Goal: Entertainment & Leisure: Consume media (video, audio)

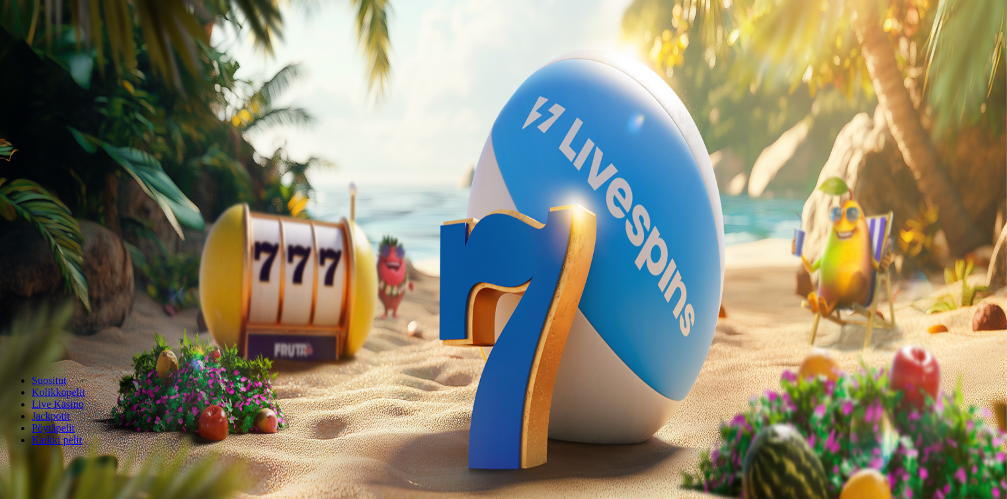
click at [75, 53] on span "Kirjaudu" at bounding box center [91, 48] width 32 height 10
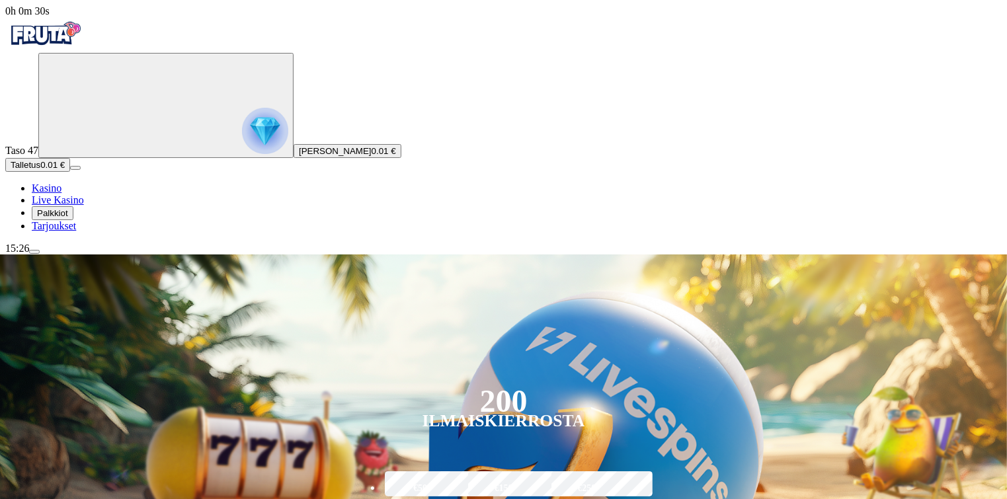
click at [34, 252] on span "menu icon" at bounding box center [34, 252] width 0 height 0
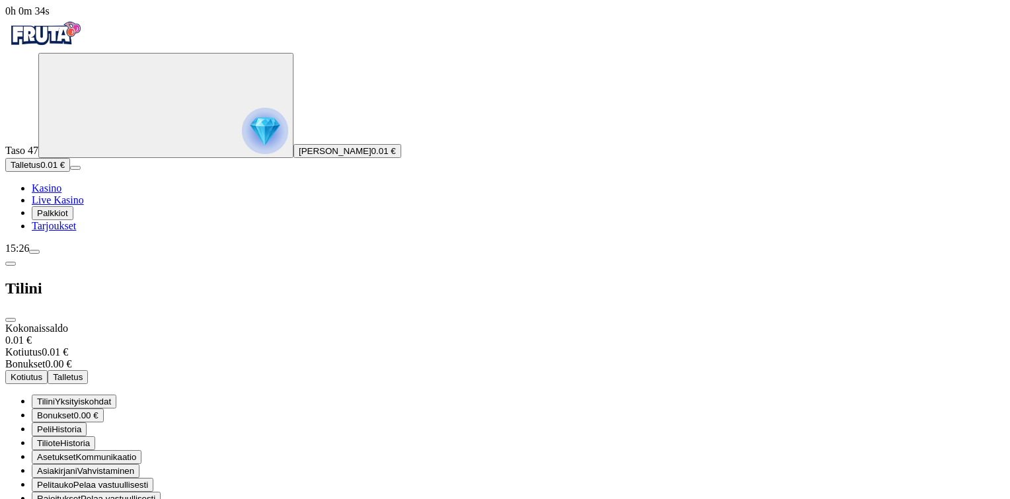
click at [81, 494] on span "Rajoitukset" at bounding box center [59, 499] width 44 height 10
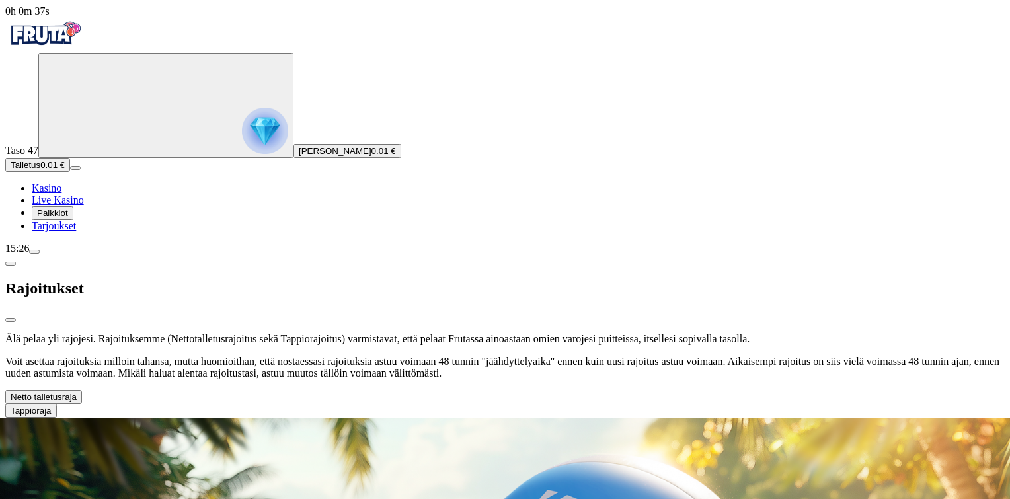
click at [77, 392] on span "chevron-down icon" at bounding box center [77, 397] width 0 height 10
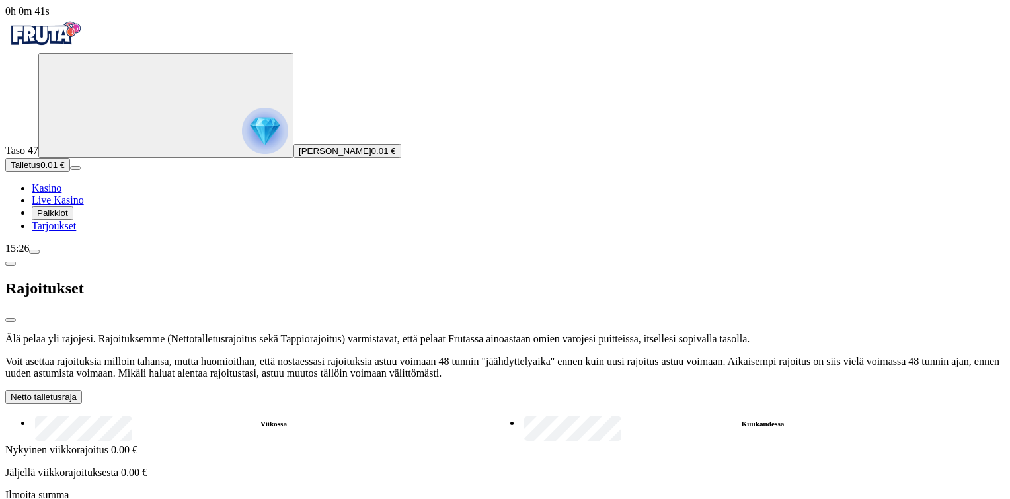
click at [11, 320] on span "close icon" at bounding box center [11, 320] width 0 height 0
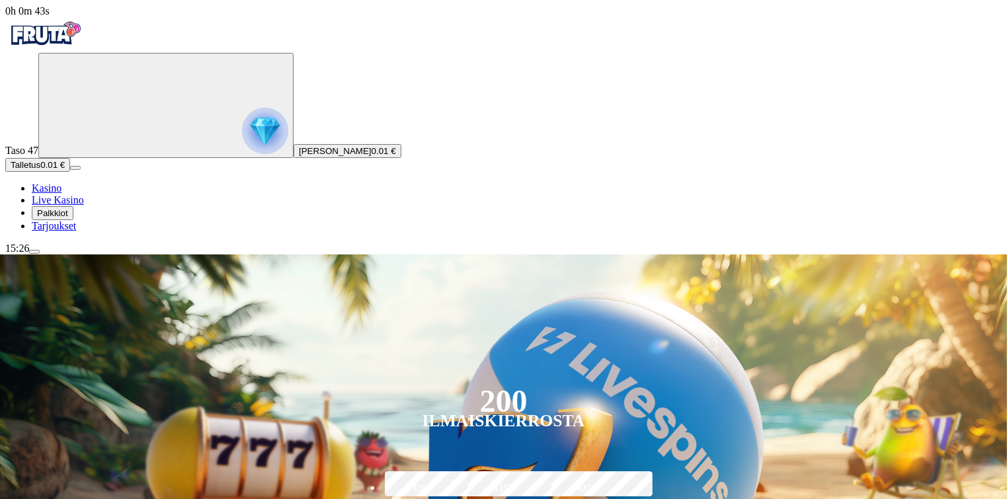
click at [40, 170] on span "Talletus" at bounding box center [26, 165] width 30 height 10
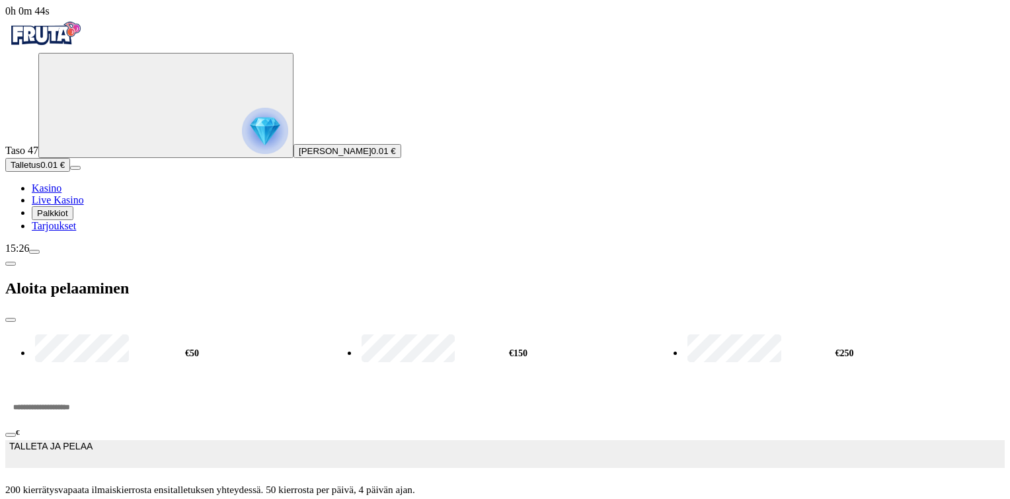
drag, startPoint x: 201, startPoint y: 99, endPoint x: 108, endPoint y: 112, distance: 93.5
click at [108, 112] on div "0h 0m 44s Taso 47 [PERSON_NAME] 0.01 € Talletus 0.01 € Kasino Live Kasino Palkk…" at bounding box center [505, 255] width 1000 height 501
type input "**"
click at [93, 441] on span "TALLETA JA PELAA" at bounding box center [50, 454] width 83 height 26
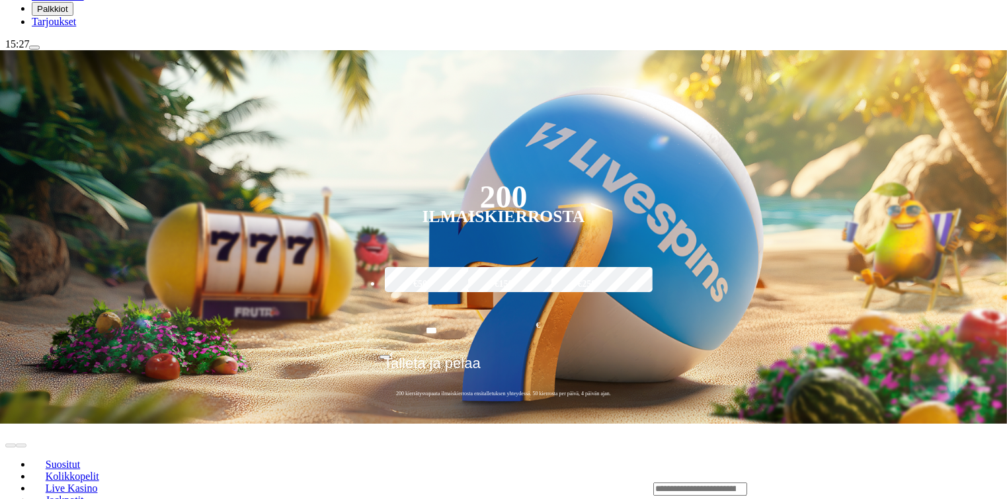
scroll to position [265, 0]
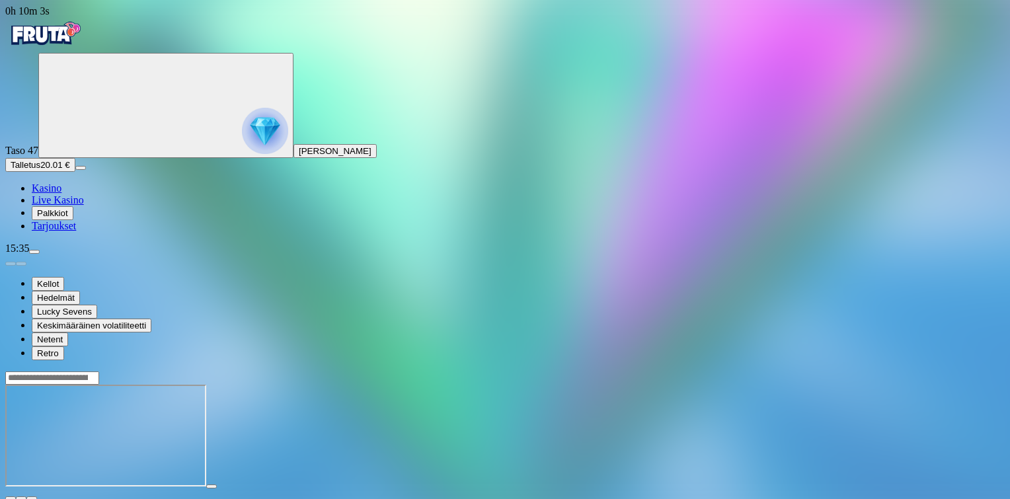
click at [11, 499] on span "close icon" at bounding box center [11, 499] width 0 height 0
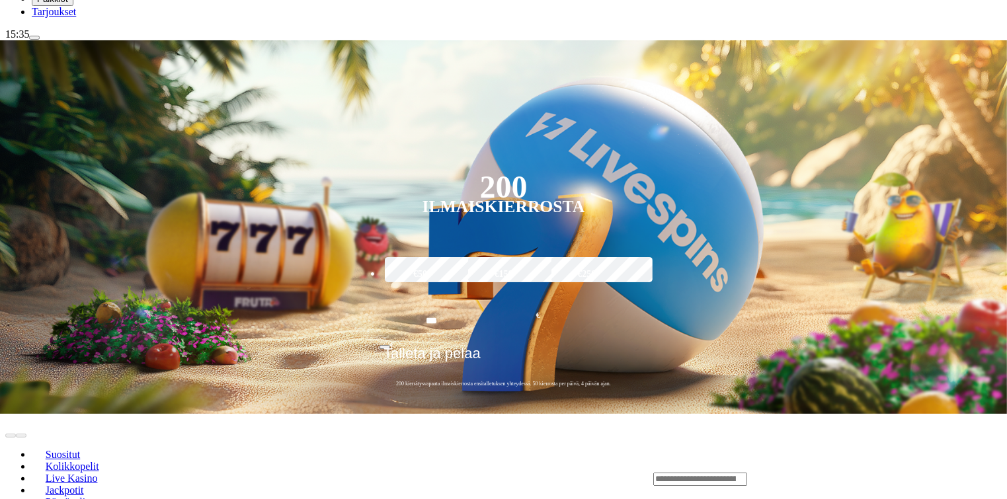
scroll to position [265, 0]
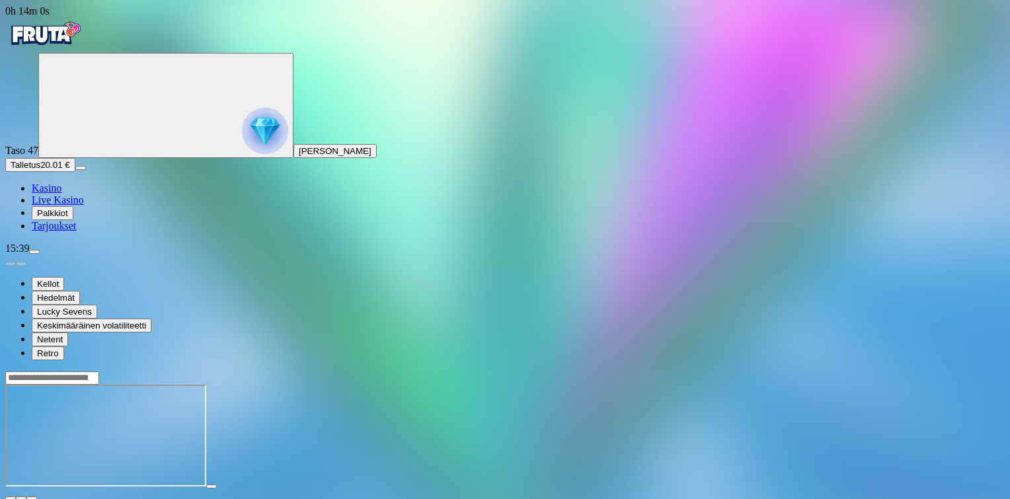
click at [11, 499] on span "close icon" at bounding box center [11, 499] width 0 height 0
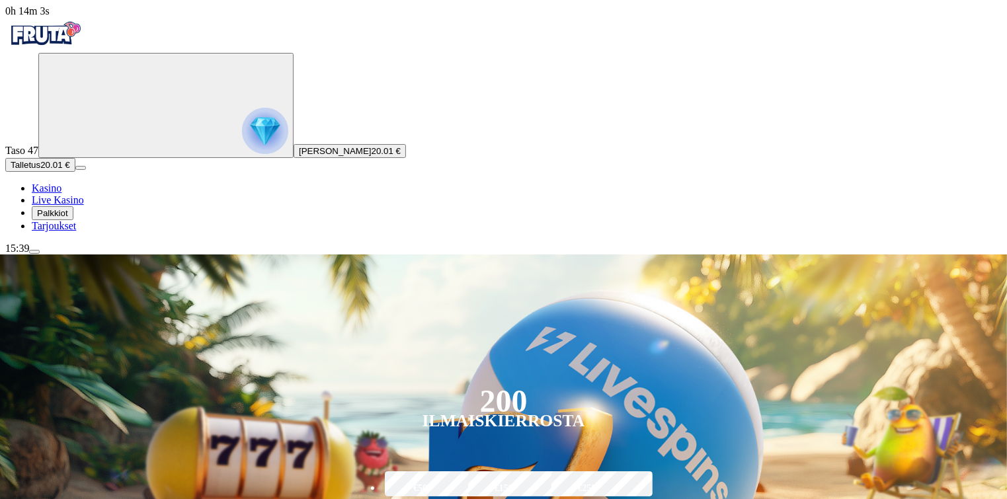
click at [34, 252] on span "menu icon" at bounding box center [34, 252] width 0 height 0
